Goal: Task Accomplishment & Management: Complete application form

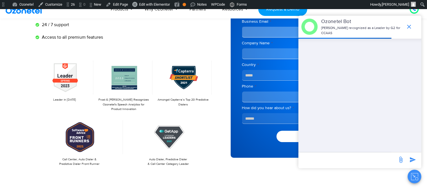
scroll to position [95, 0]
drag, startPoint x: 412, startPoint y: 180, endPoint x: 110, endPoint y: 94, distance: 314.1
click at [412, 180] on icon "Close chat" at bounding box center [414, 176] width 7 height 7
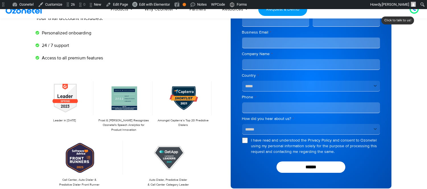
scroll to position [70, 0]
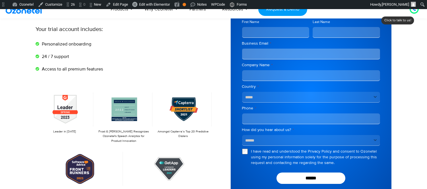
drag, startPoint x: 277, startPoint y: 12, endPoint x: 271, endPoint y: 19, distance: 9.9
click at [277, 12] on link "Request a Demo" at bounding box center [282, 9] width 49 height 13
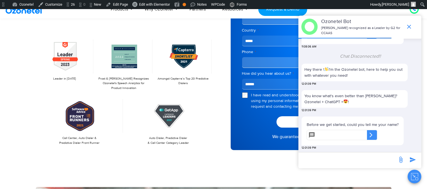
click at [416, 173] on button "Close chat" at bounding box center [415, 177] width 14 height 14
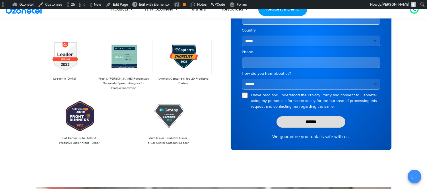
click at [302, 122] on input "******" at bounding box center [311, 121] width 69 height 11
